Goal: Information Seeking & Learning: Check status

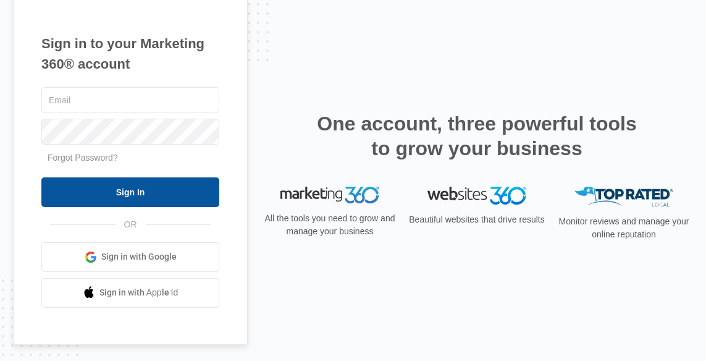
type input "[EMAIL_ADDRESS][DOMAIN_NAME]"
click at [167, 191] on input "Sign In" at bounding box center [130, 192] width 178 height 30
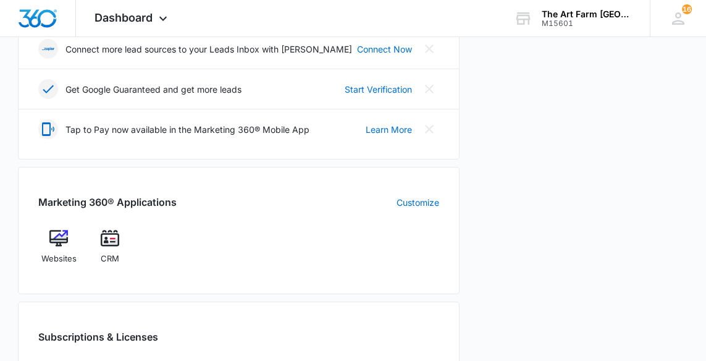
scroll to position [384, 0]
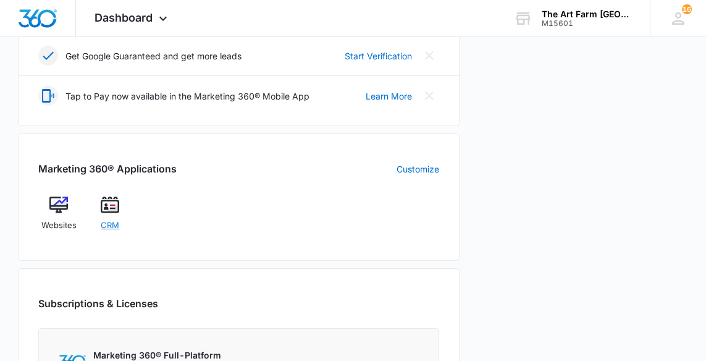
click at [117, 231] on div "CRM" at bounding box center [110, 218] width 41 height 44
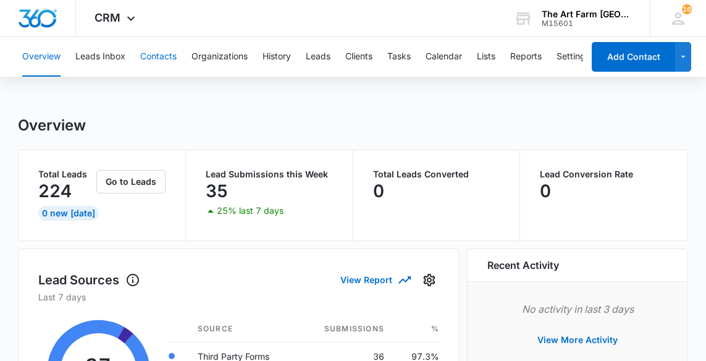
click at [151, 56] on button "Contacts" at bounding box center [158, 57] width 36 height 40
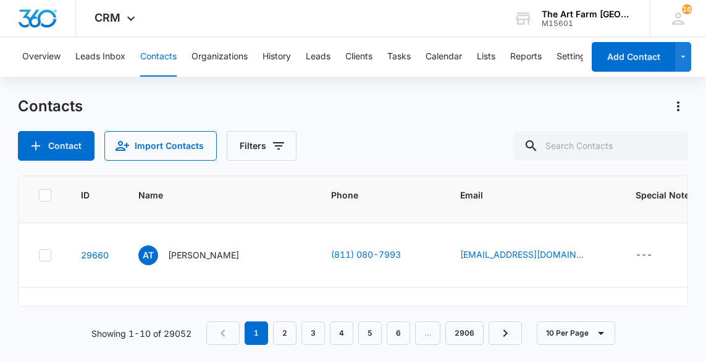
scroll to position [28, 0]
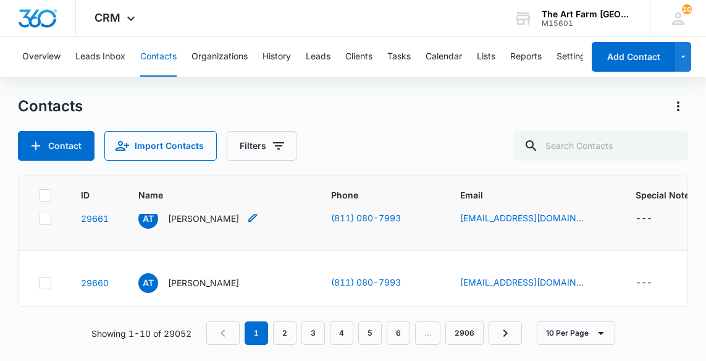
click at [218, 217] on p "[PERSON_NAME]" at bounding box center [203, 218] width 71 height 13
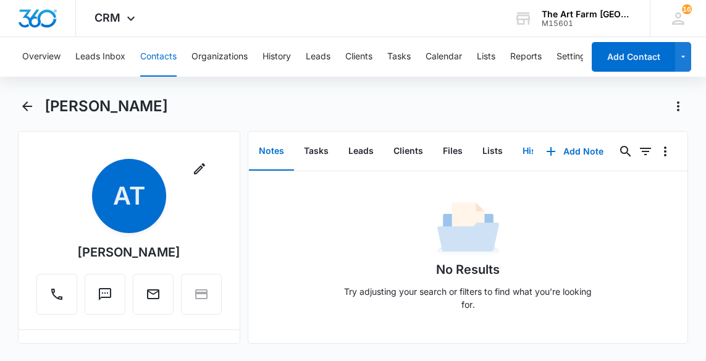
click at [532, 156] on button "History" at bounding box center [538, 151] width 51 height 38
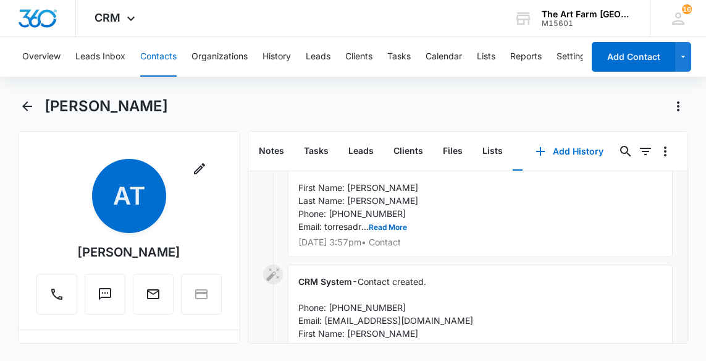
scroll to position [320, 0]
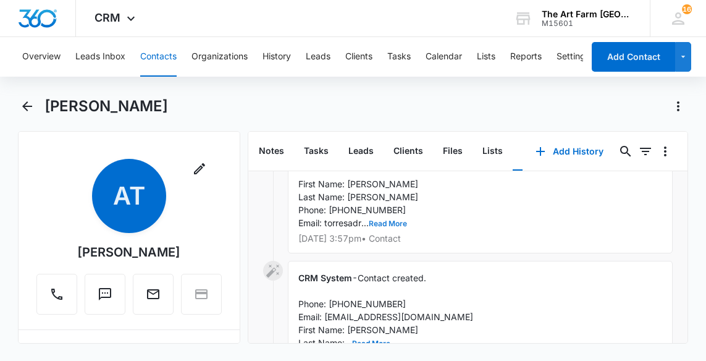
click at [382, 223] on button "Read More" at bounding box center [388, 223] width 38 height 7
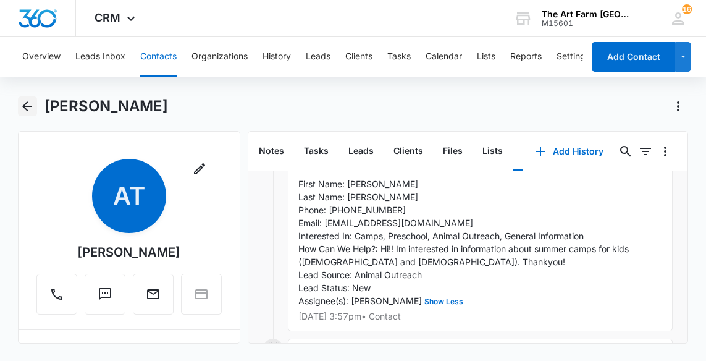
click at [28, 104] on icon "Back" at bounding box center [27, 106] width 15 height 15
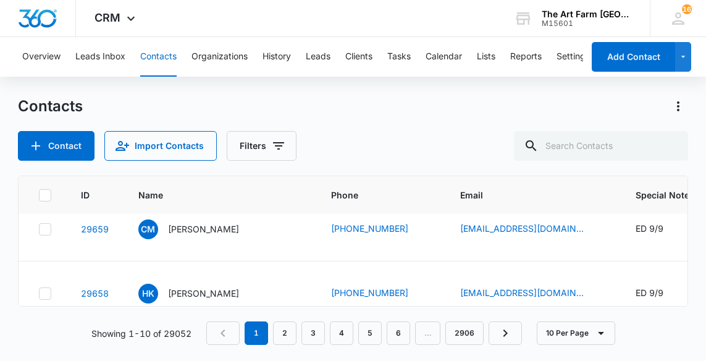
scroll to position [148, 0]
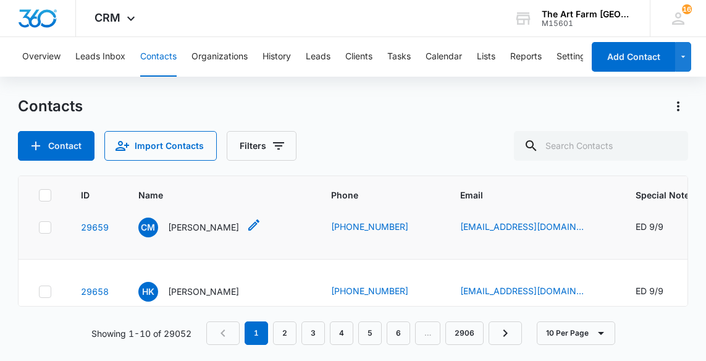
click at [210, 232] on p "[PERSON_NAME]" at bounding box center [203, 227] width 71 height 13
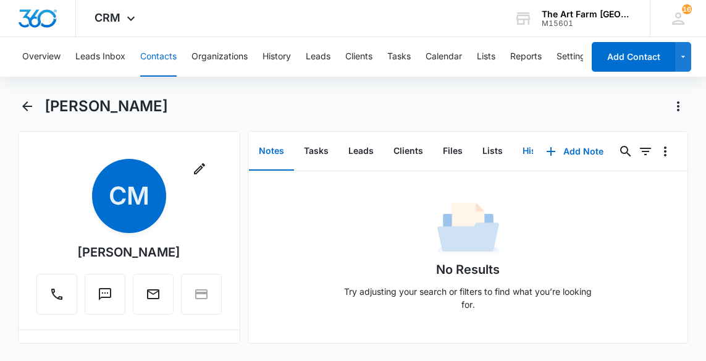
click at [524, 148] on button "History" at bounding box center [538, 151] width 51 height 38
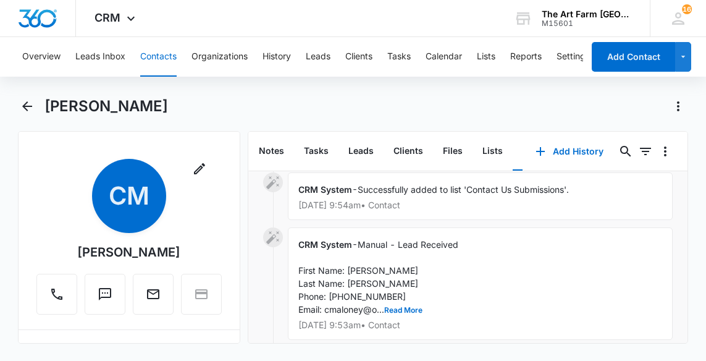
scroll to position [242, 0]
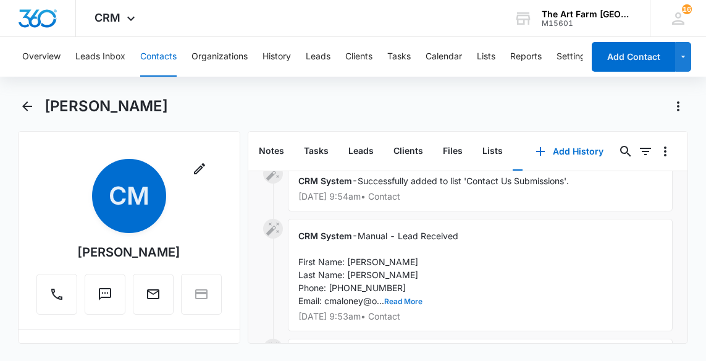
click at [408, 302] on button "Read More" at bounding box center [403, 301] width 38 height 7
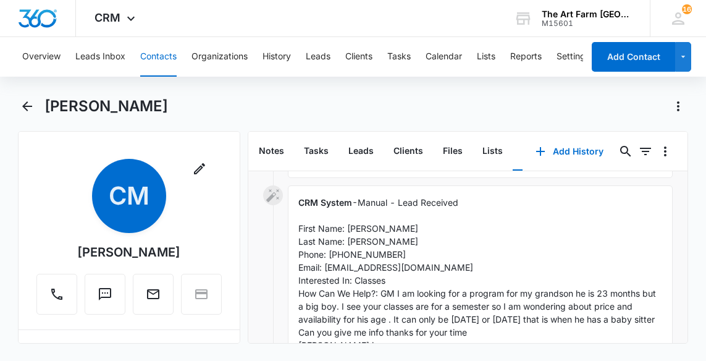
scroll to position [276, 0]
click at [30, 107] on icon "Back" at bounding box center [27, 106] width 15 height 15
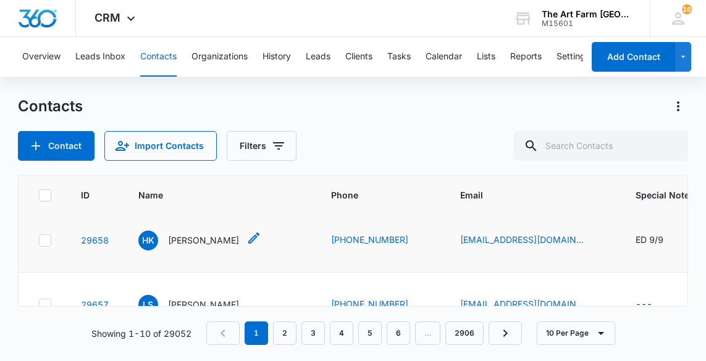
scroll to position [203, 0]
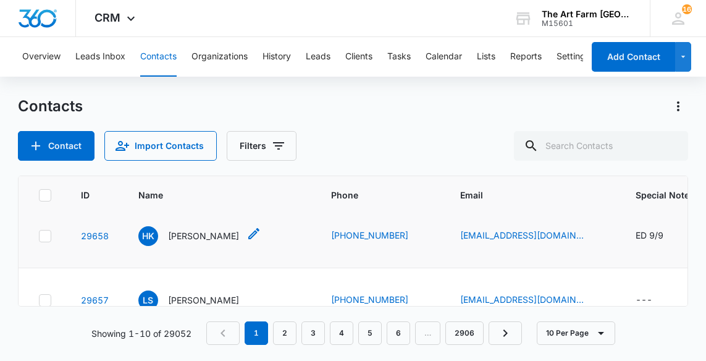
click at [209, 237] on p "[PERSON_NAME]" at bounding box center [203, 235] width 71 height 13
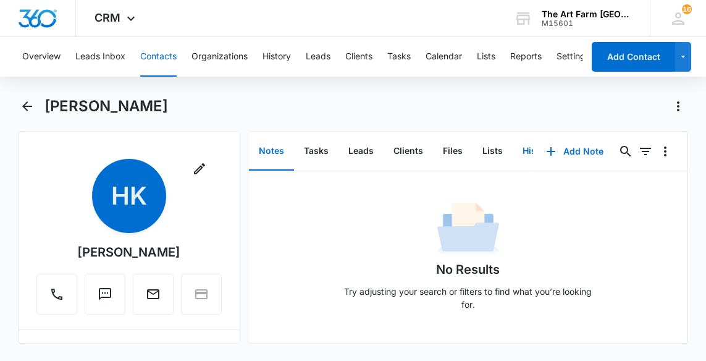
click at [526, 151] on button "History" at bounding box center [538, 151] width 51 height 38
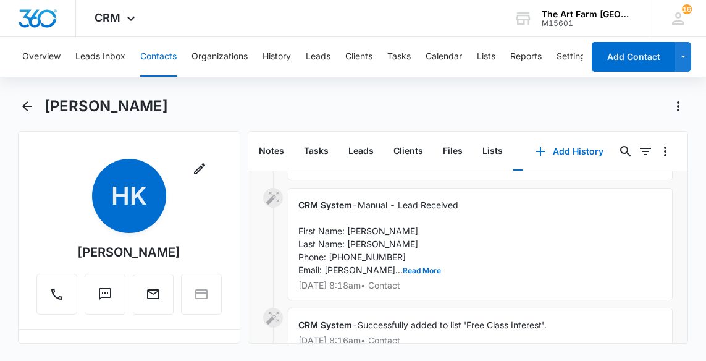
scroll to position [109, 0]
click at [403, 268] on button "Read More" at bounding box center [422, 269] width 38 height 7
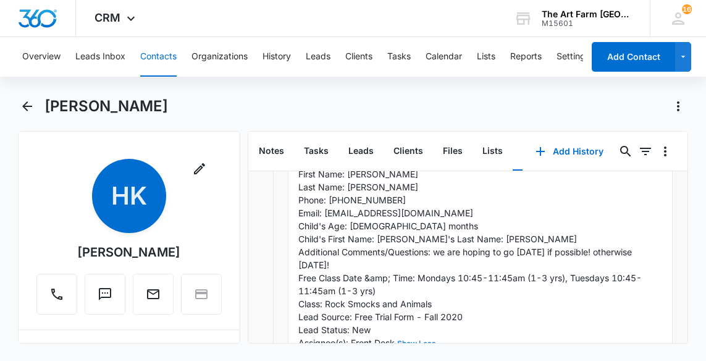
scroll to position [166, 0]
click at [33, 109] on icon "Back" at bounding box center [27, 106] width 15 height 15
